Goal: Transaction & Acquisition: Purchase product/service

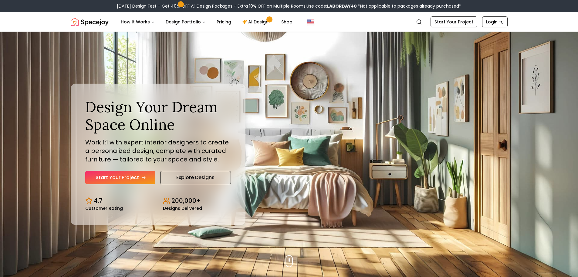
click at [124, 173] on link "Start Your Project" at bounding box center [120, 177] width 70 height 13
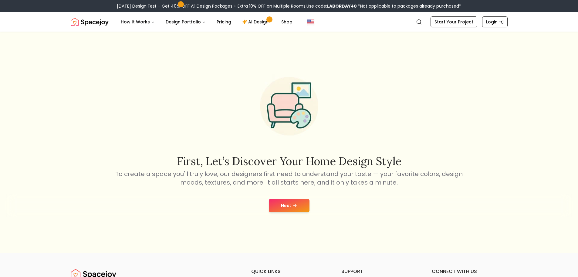
click at [289, 205] on button "Next" at bounding box center [289, 205] width 41 height 13
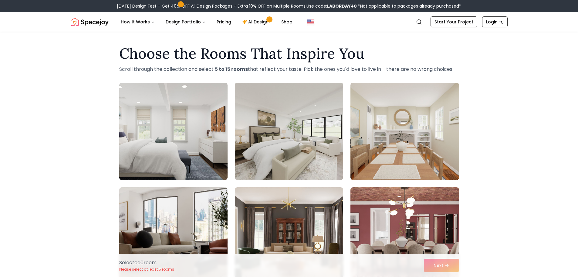
click at [298, 148] on img at bounding box center [289, 131] width 114 height 102
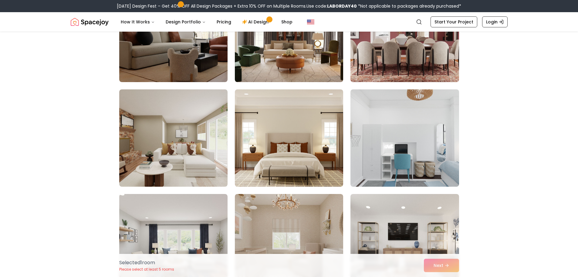
scroll to position [206, 0]
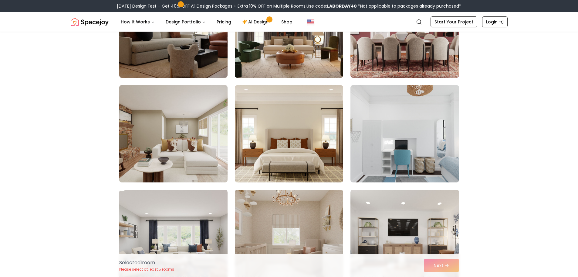
click at [158, 144] on img at bounding box center [174, 134] width 114 height 102
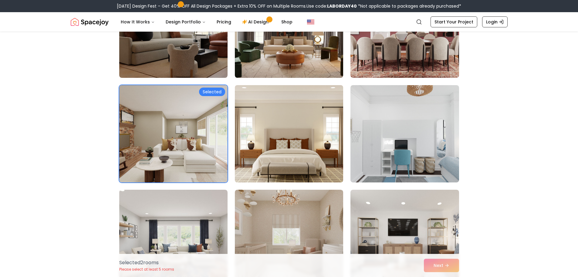
click at [300, 164] on img at bounding box center [289, 134] width 114 height 102
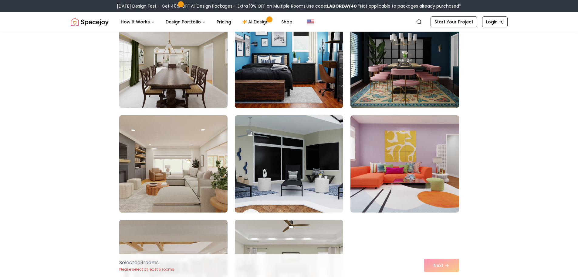
scroll to position [526, 0]
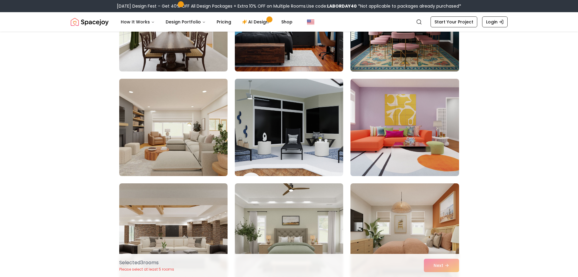
click at [135, 139] on img at bounding box center [174, 127] width 114 height 102
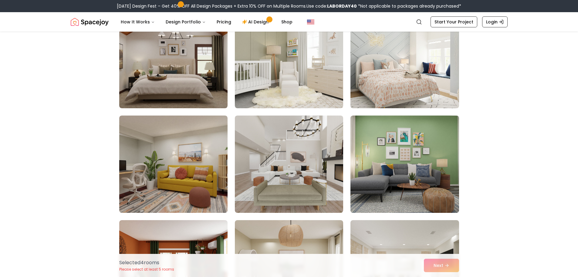
scroll to position [805, 0]
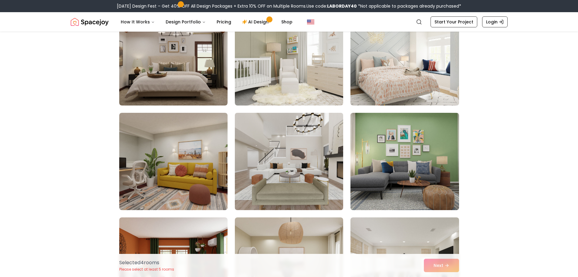
click at [303, 195] on img at bounding box center [289, 161] width 114 height 102
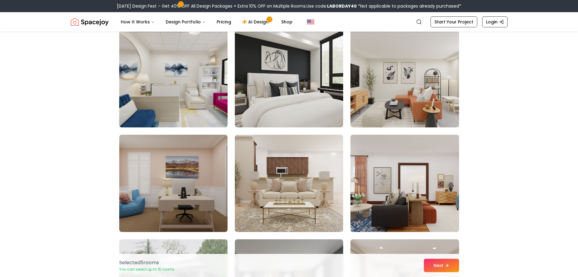
scroll to position [1631, 0]
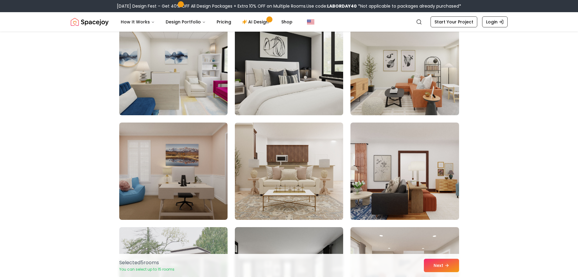
click at [293, 75] on img at bounding box center [289, 66] width 114 height 102
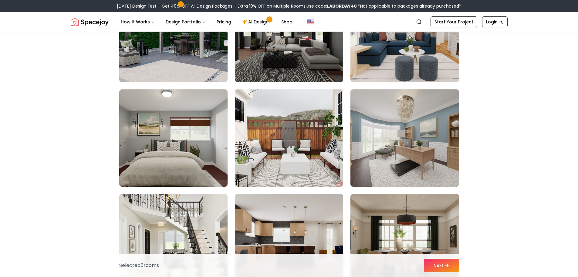
scroll to position [2115, 0]
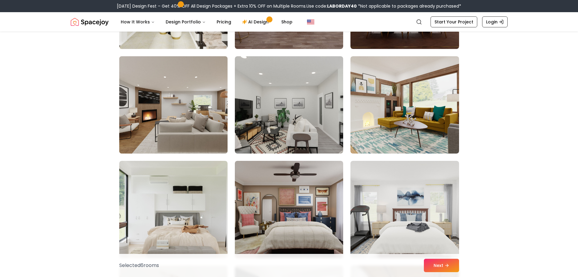
click at [181, 127] on img at bounding box center [174, 105] width 114 height 102
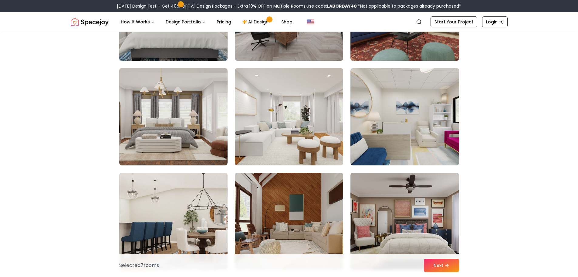
scroll to position [3493, 0]
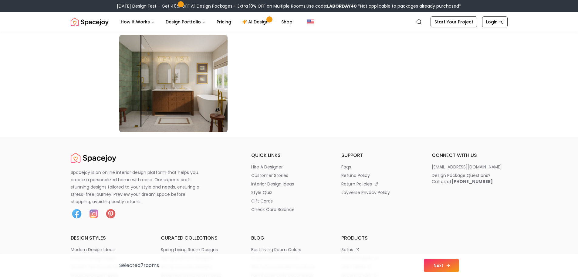
click at [446, 266] on icon at bounding box center [448, 265] width 5 height 5
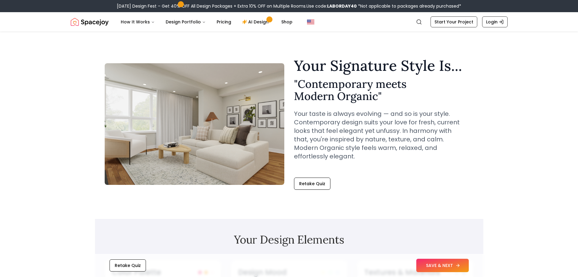
click at [450, 263] on button "SAVE & NEXT" at bounding box center [442, 264] width 53 height 13
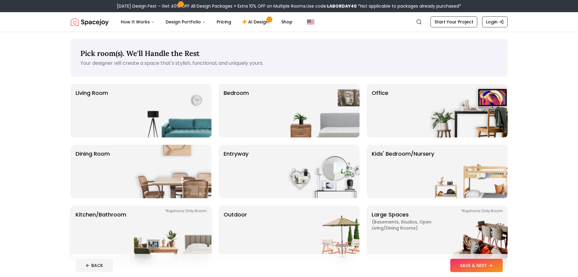
click at [152, 226] on img at bounding box center [173, 231] width 78 height 53
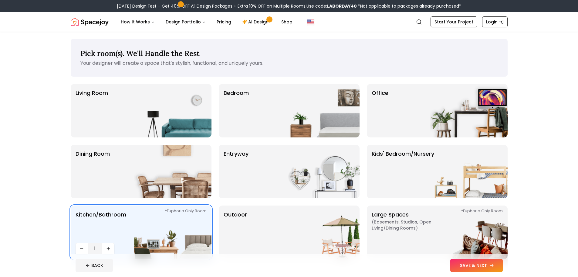
click at [461, 262] on button "SAVE & NEXT" at bounding box center [476, 264] width 53 height 13
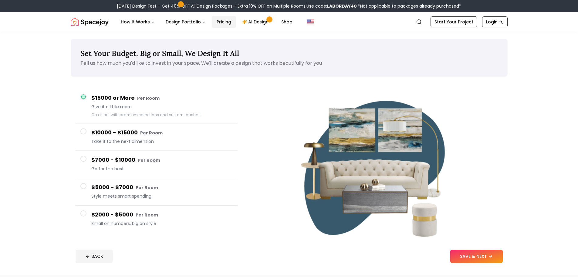
click at [222, 21] on link "Pricing" at bounding box center [224, 22] width 24 height 12
